Goal: Check status: Verify the current state of an ongoing process or item

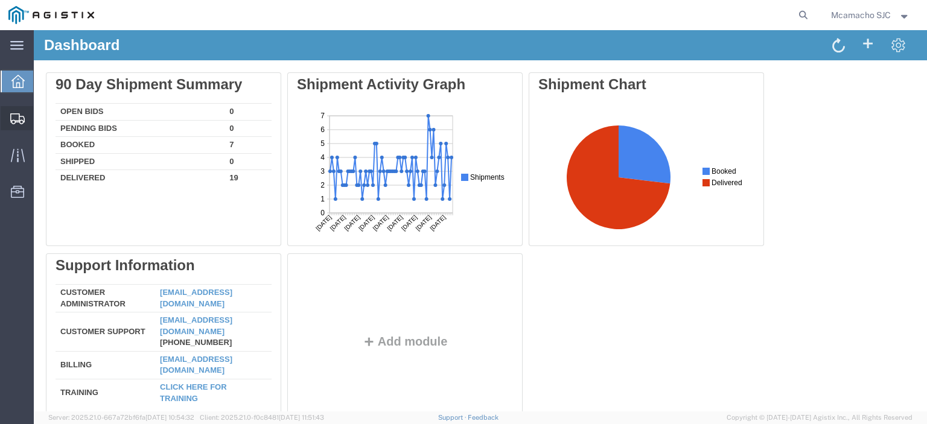
click at [22, 117] on icon at bounding box center [17, 118] width 14 height 11
click at [22, 116] on icon at bounding box center [17, 118] width 14 height 11
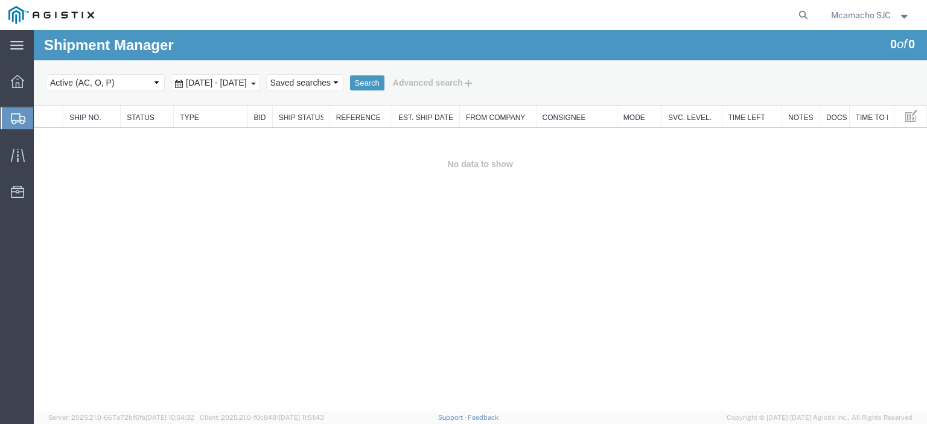
click at [110, 79] on select "Select status Active (AC, O, P) All Approved Awaiting Confirmation (AC) Booked …" at bounding box center [105, 82] width 119 height 17
select select "ALL"
click at [46, 74] on select "Select status Active (AC, O, P) All Approved Awaiting Confirmation (AC) Booked …" at bounding box center [105, 82] width 119 height 17
click at [384, 80] on button "Search" at bounding box center [367, 83] width 34 height 16
